Goal: Information Seeking & Learning: Learn about a topic

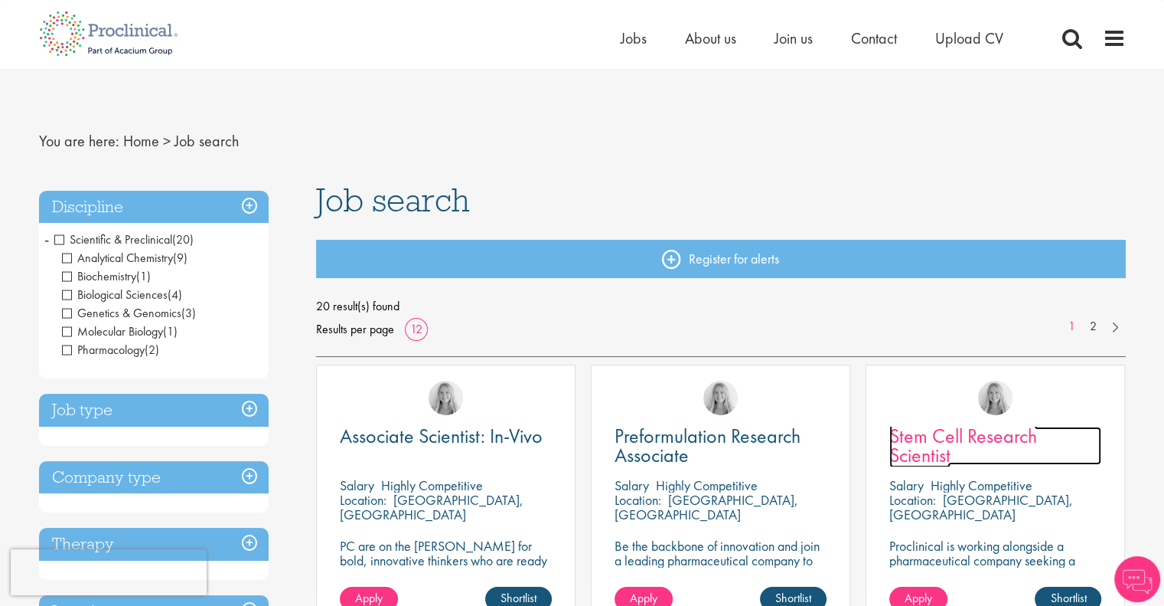
click at [968, 445] on span "Stem Cell Research Scientist" at bounding box center [964, 445] width 148 height 45
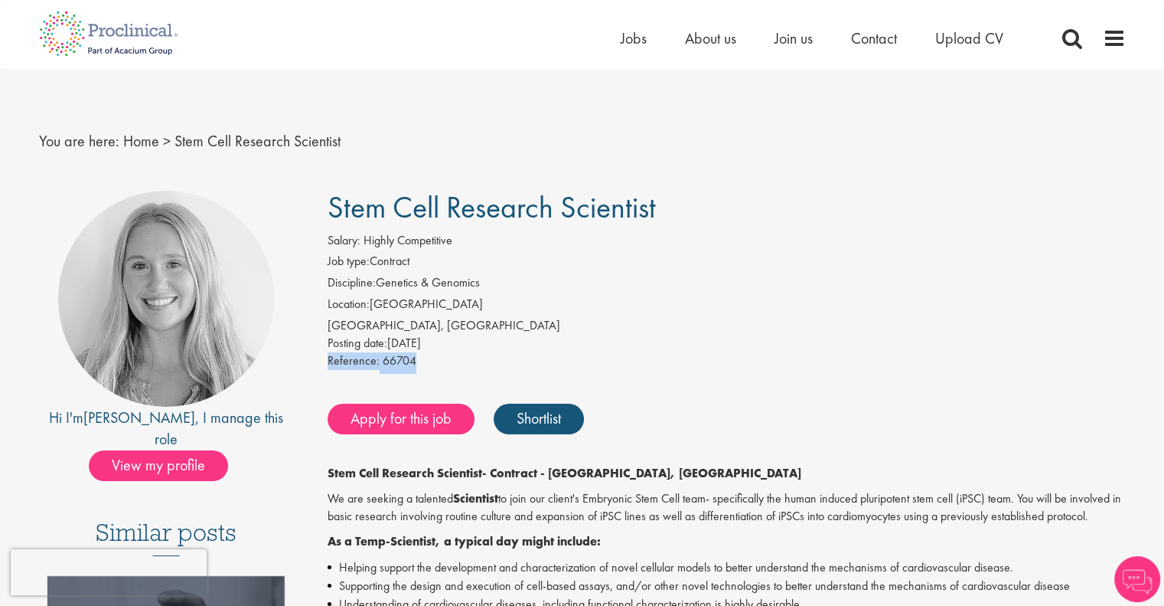
drag, startPoint x: 423, startPoint y: 355, endPoint x: 328, endPoint y: 358, distance: 95.0
click at [328, 358] on div "Reference: 66704" at bounding box center [727, 362] width 798 height 21
copy div "Reference: 66704"
